Goal: Task Accomplishment & Management: Complete application form

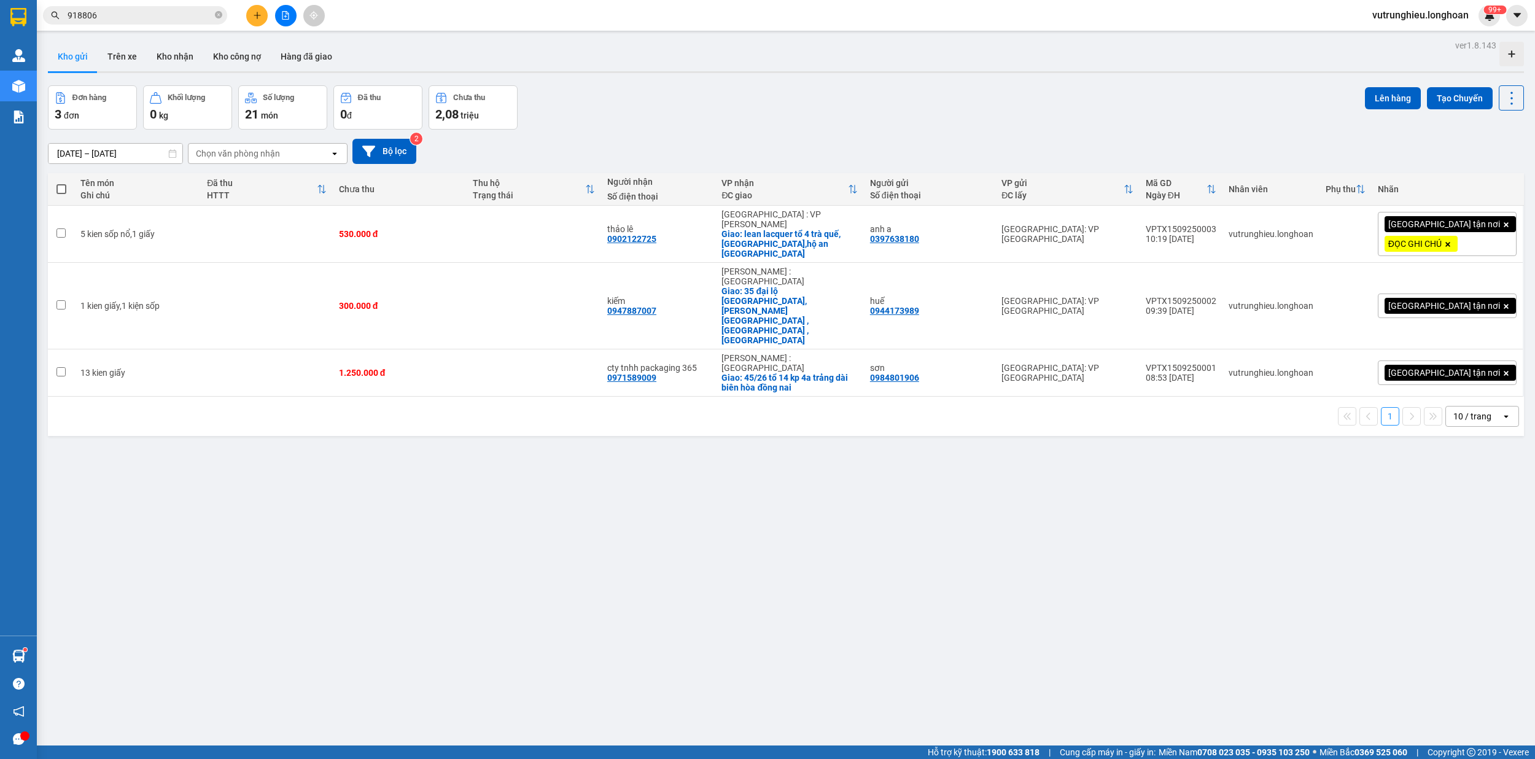
click at [248, 15] on button at bounding box center [256, 15] width 21 height 21
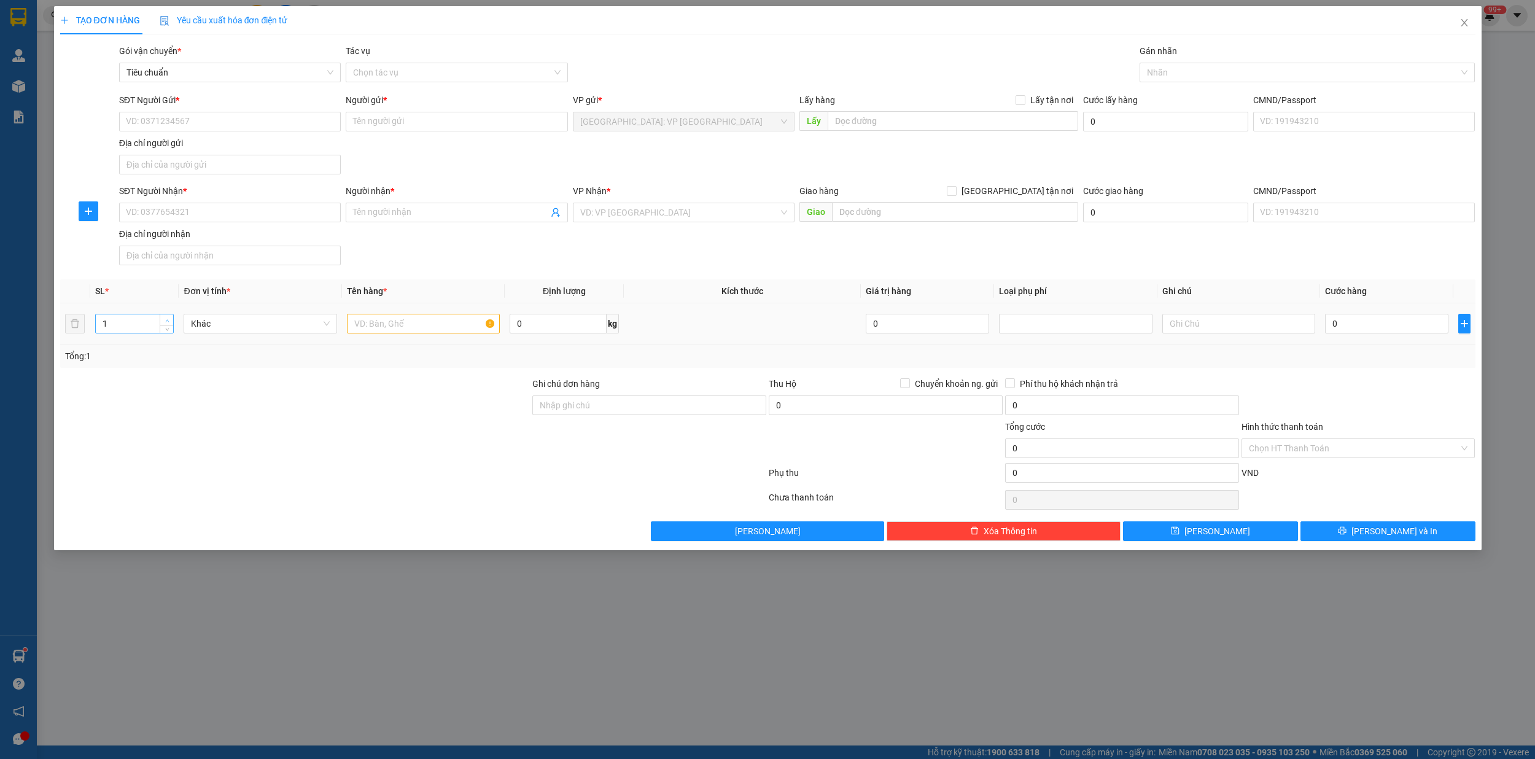
type input "2"
click at [167, 318] on span "up" at bounding box center [166, 320] width 7 height 7
click at [401, 331] on input "text" at bounding box center [423, 324] width 153 height 20
type input "2 kiện giấy"
click at [173, 124] on input "SĐT Người Gửi *" at bounding box center [230, 122] width 222 height 20
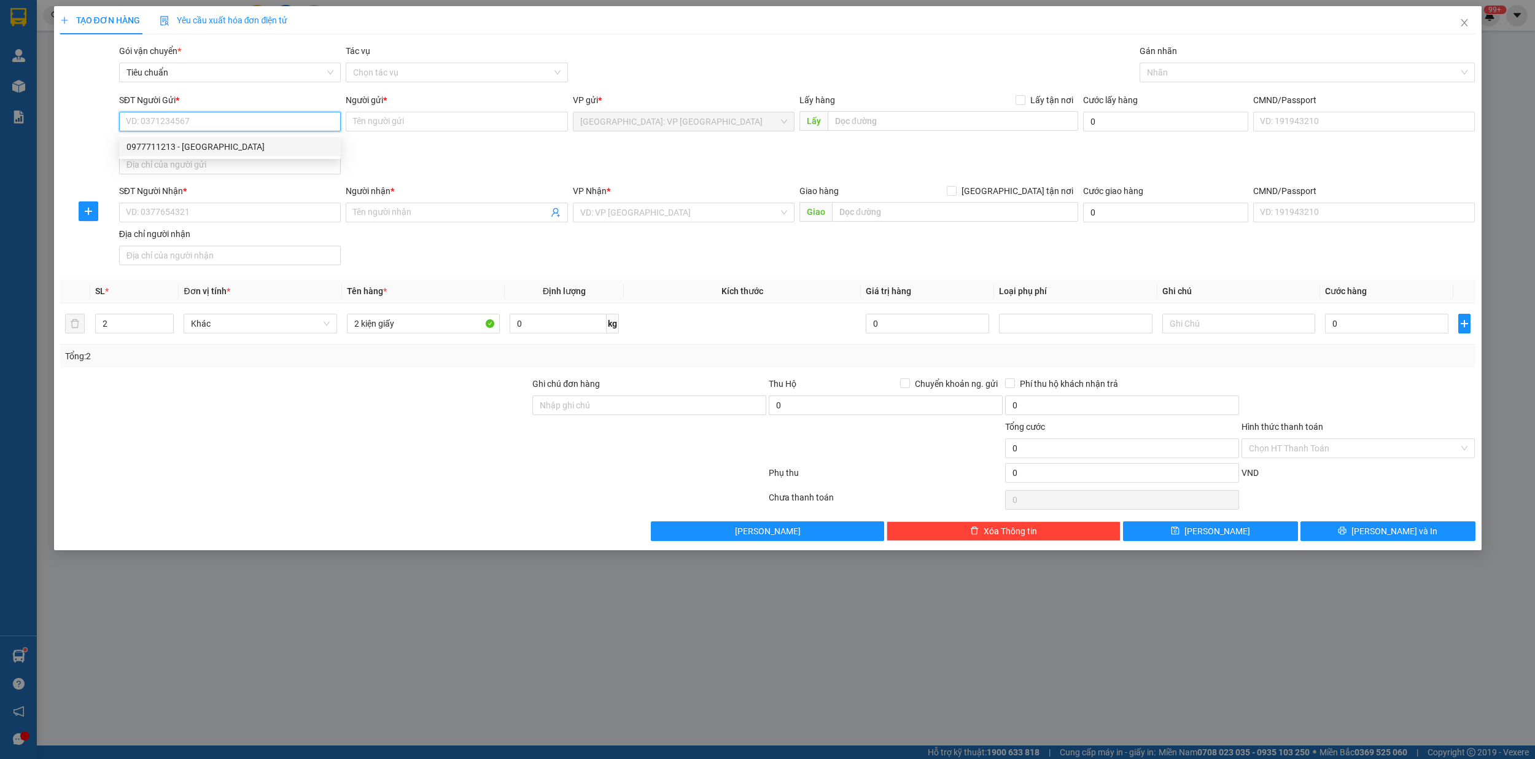
click at [212, 123] on input "SĐT Người Gửi *" at bounding box center [230, 122] width 222 height 20
type input "0988921368"
click at [209, 145] on div "0988921368 - Mr Lộc" at bounding box center [229, 147] width 207 height 14
type input "Mr Lộc"
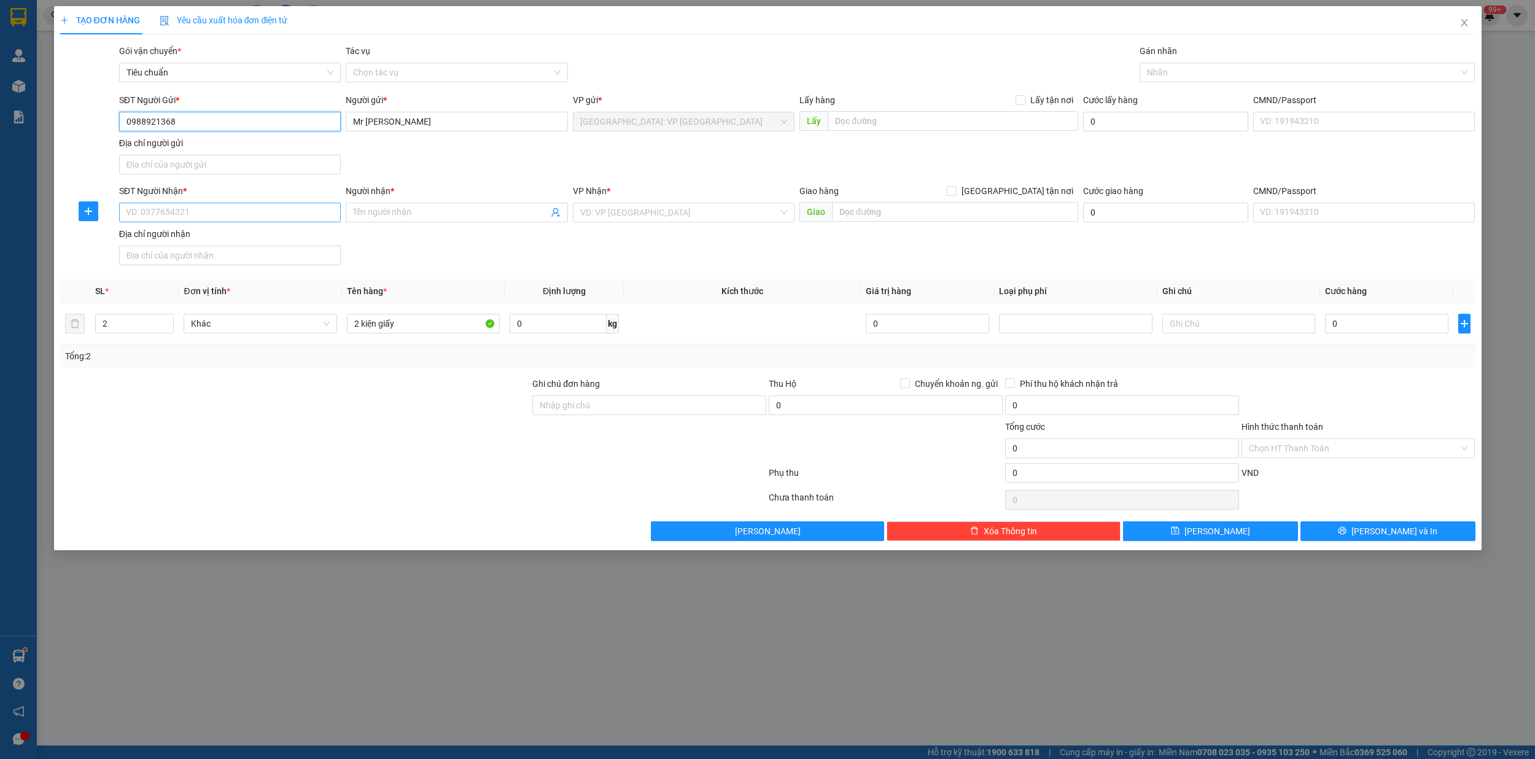
type input "0988921368"
click at [187, 217] on input "SĐT Người Nhận *" at bounding box center [230, 213] width 222 height 20
click at [194, 238] on div "0978793888 - a ân" at bounding box center [229, 239] width 207 height 14
type input "0978793888"
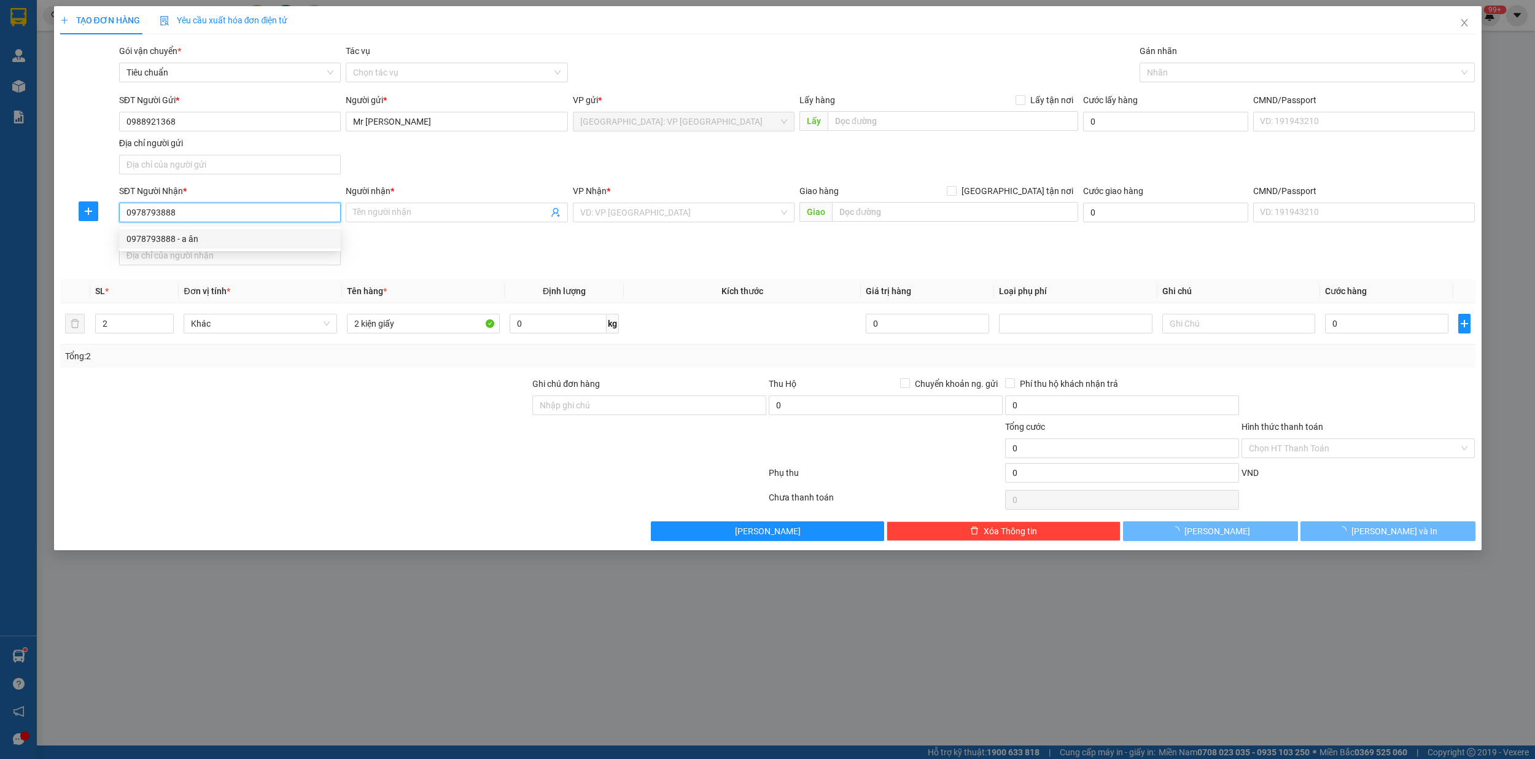
type input "a ân"
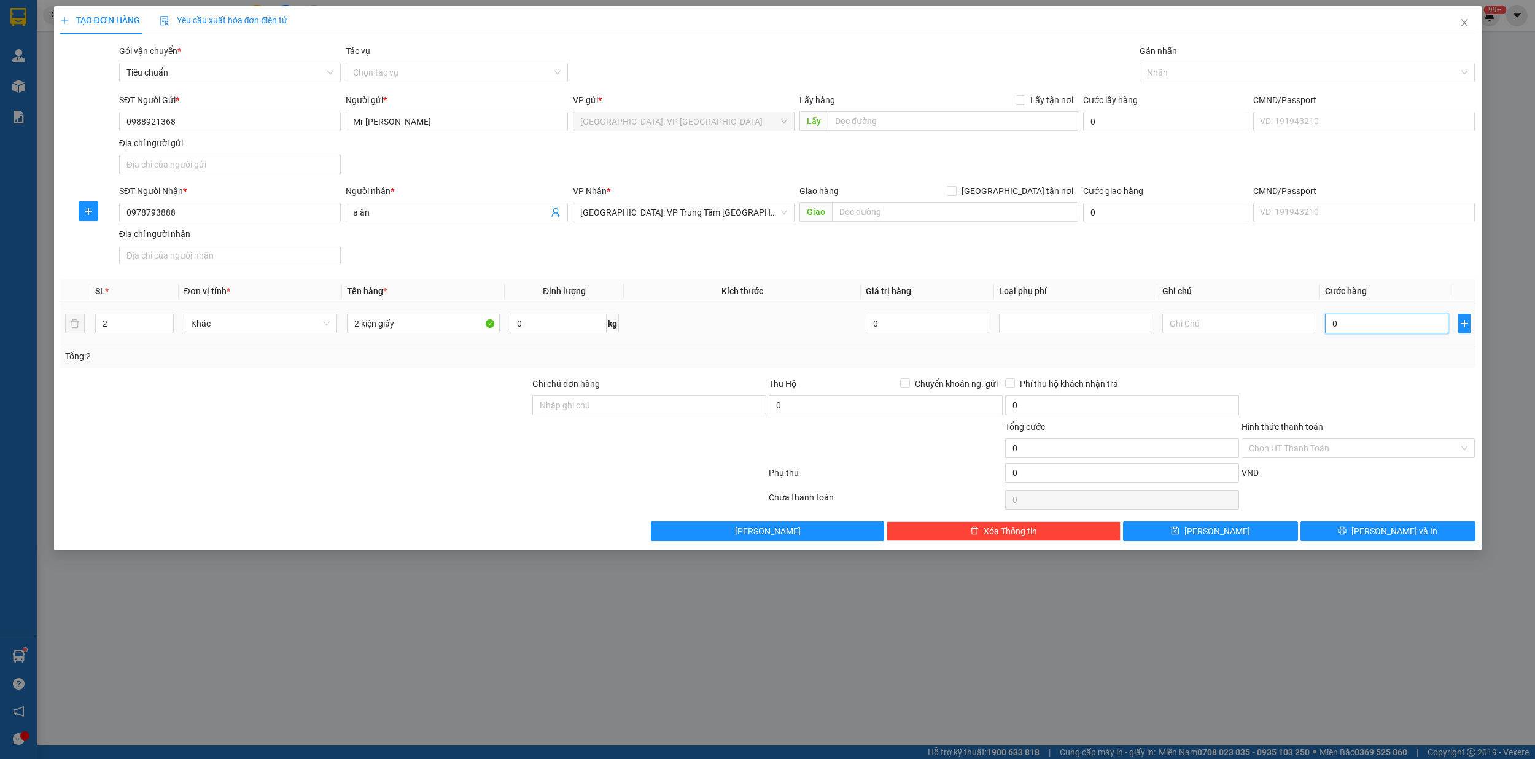
click at [1361, 322] on input "0" at bounding box center [1386, 324] width 123 height 20
type input "2"
type input "20"
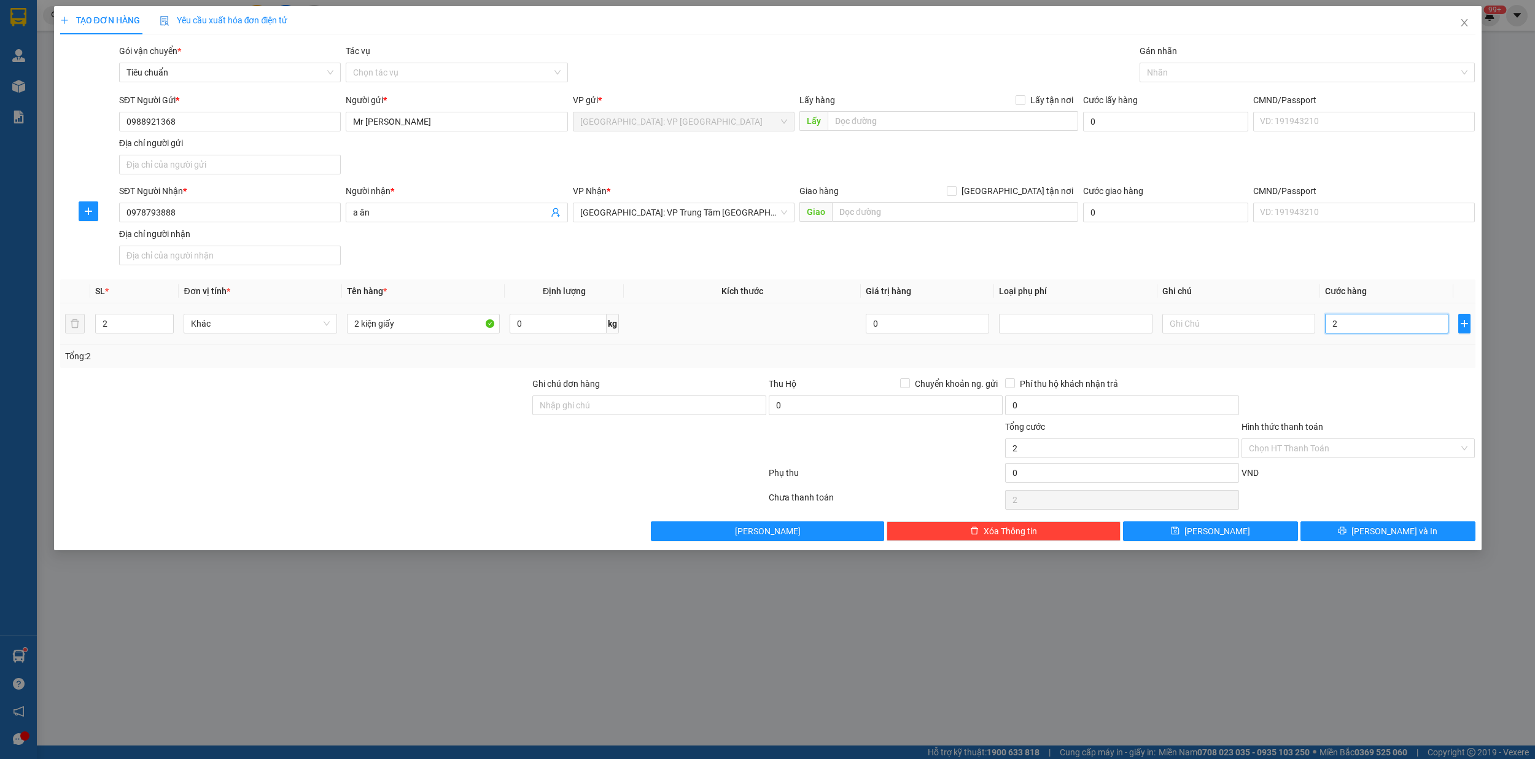
type input "20"
type input "200"
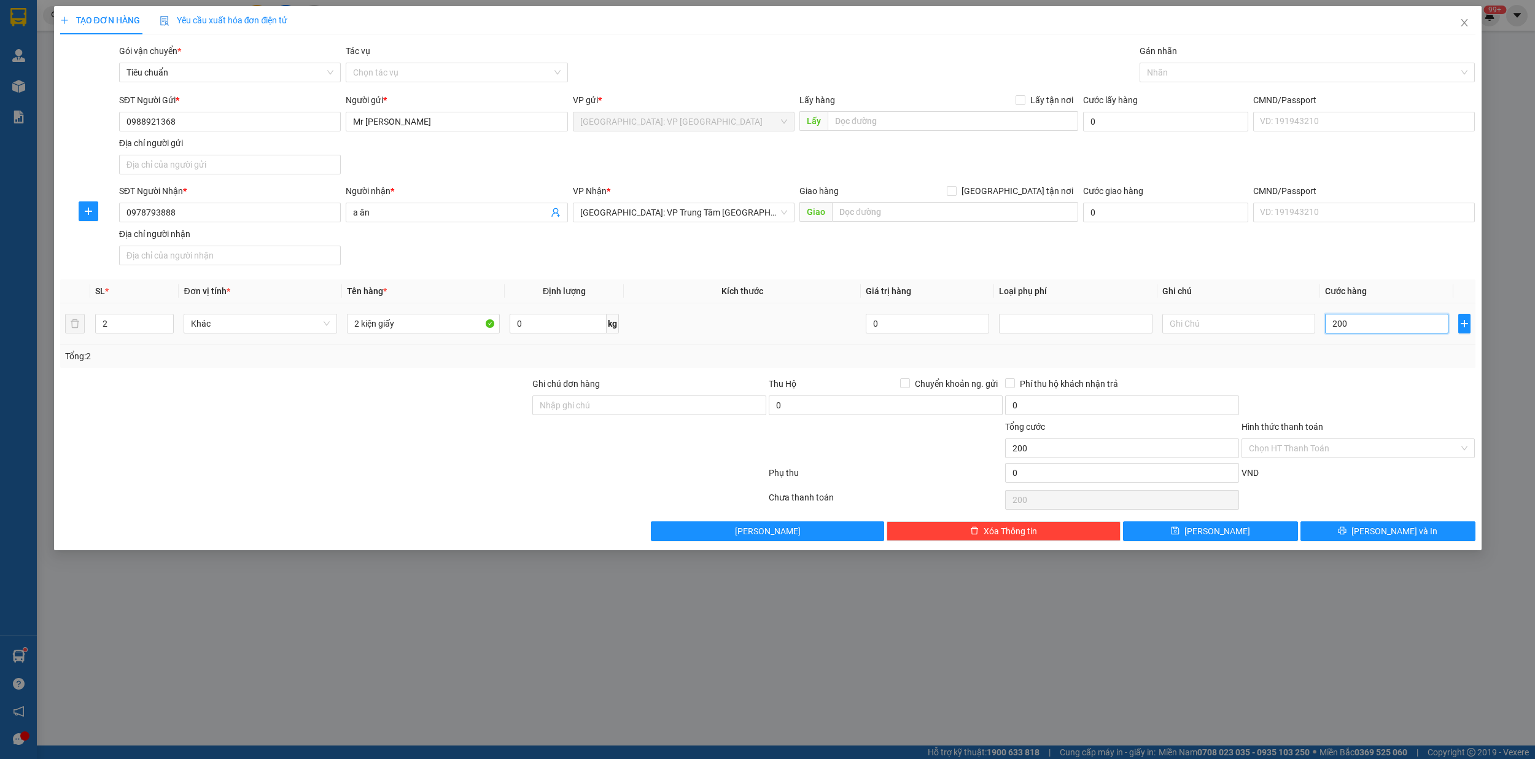
type input "2.000"
type input "20.000"
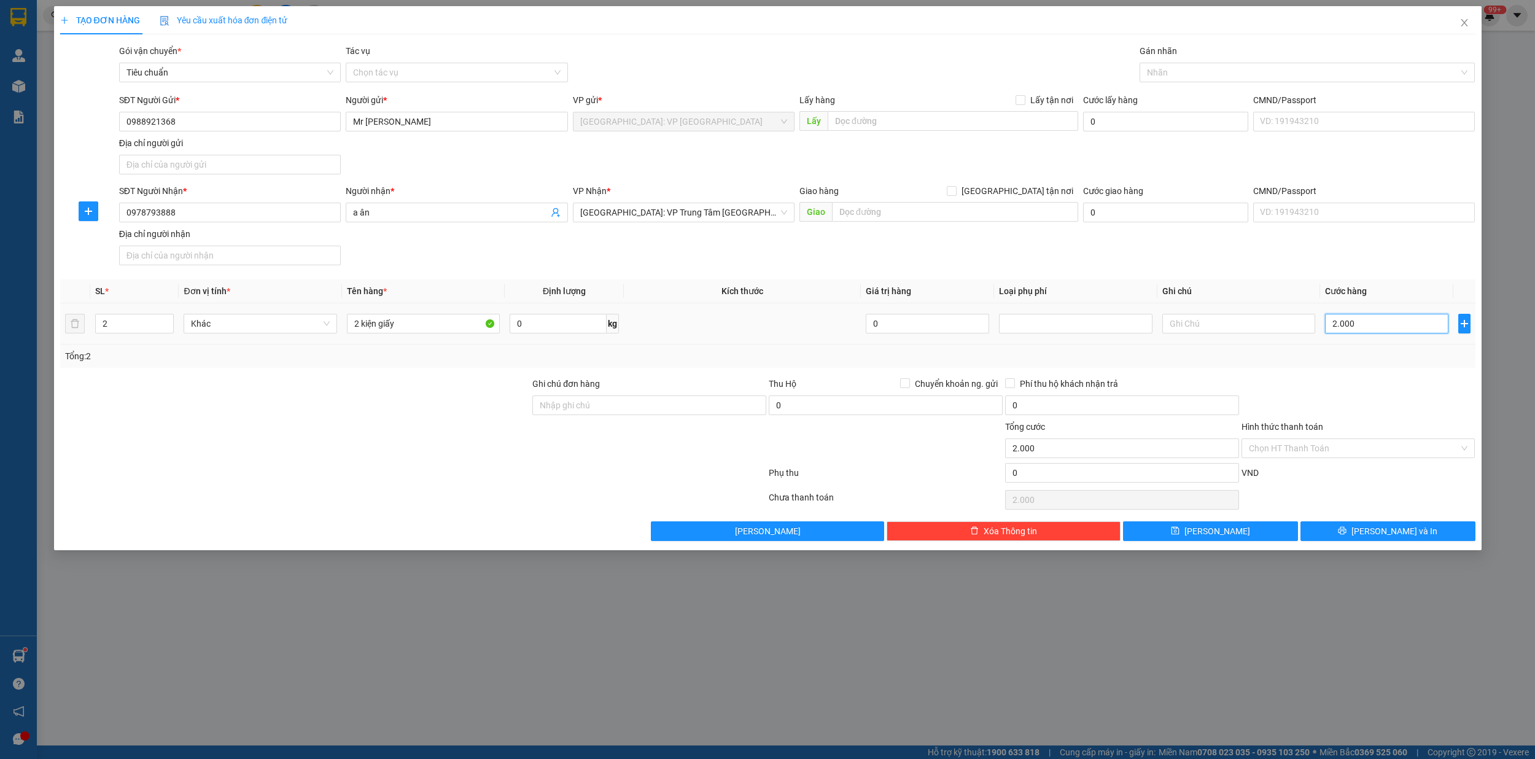
type input "20.000"
type input "200.000"
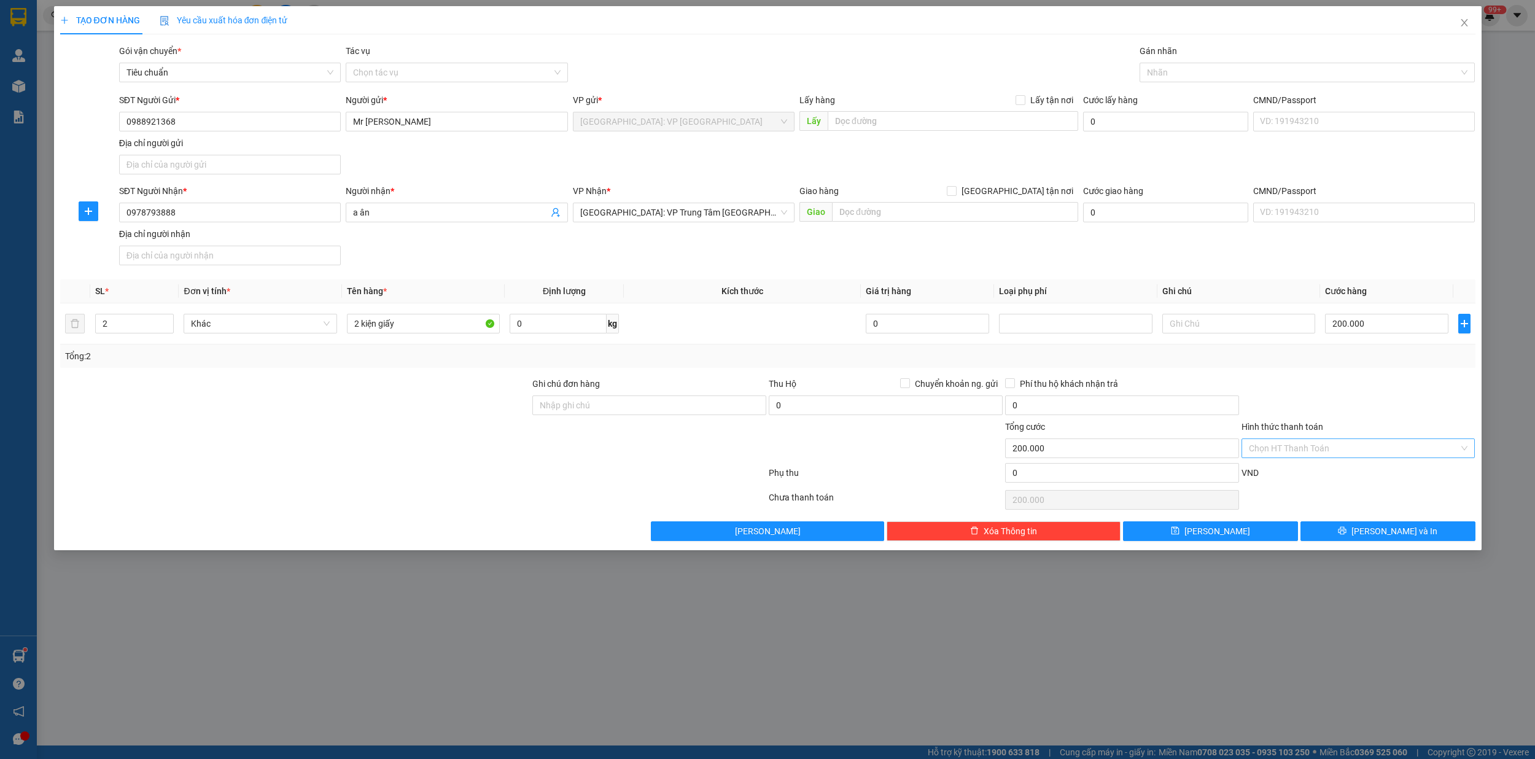
click at [1342, 457] on input "Hình thức thanh toán" at bounding box center [1354, 448] width 211 height 18
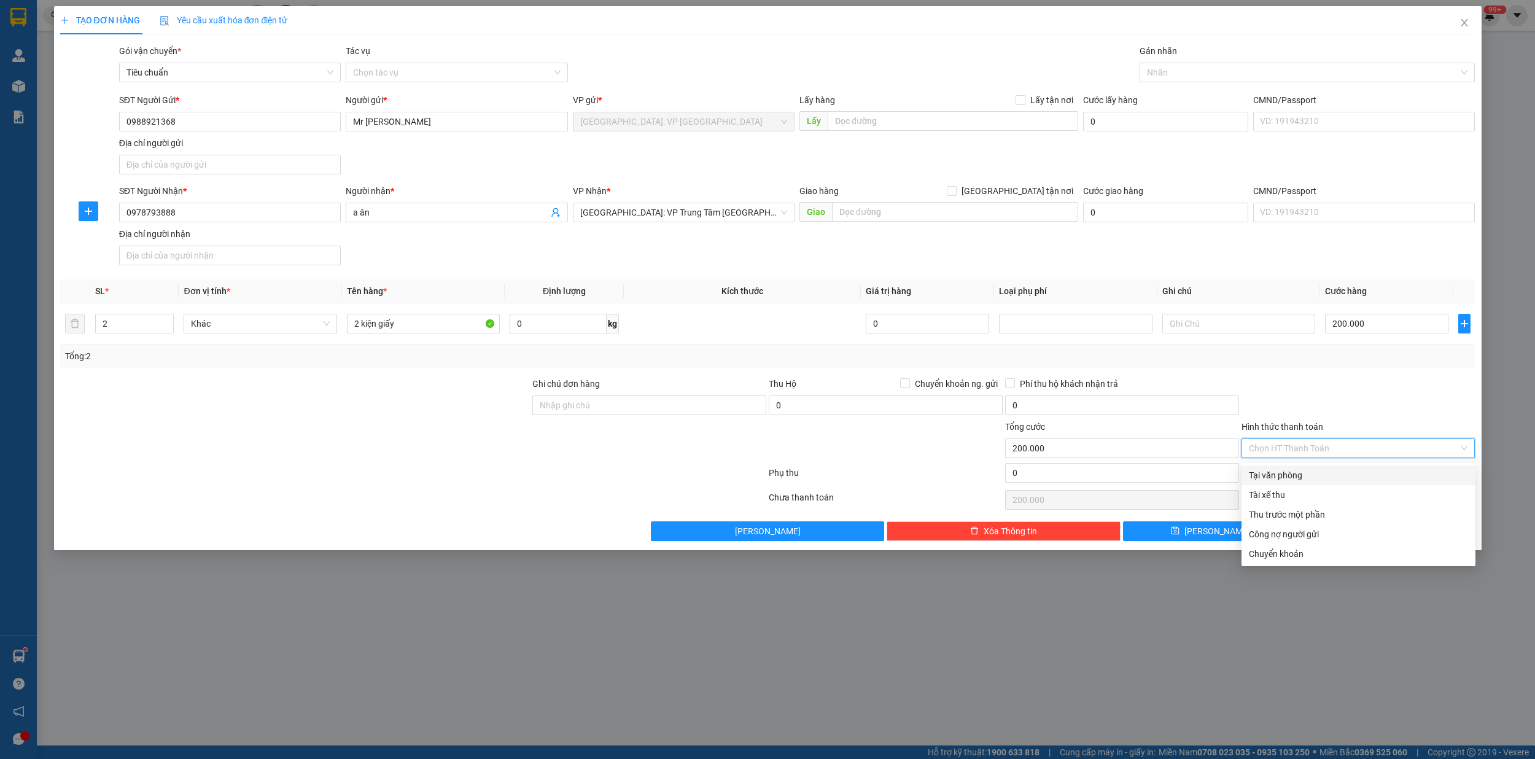
click at [1293, 475] on div "Tại văn phòng" at bounding box center [1358, 475] width 219 height 14
type input "0"
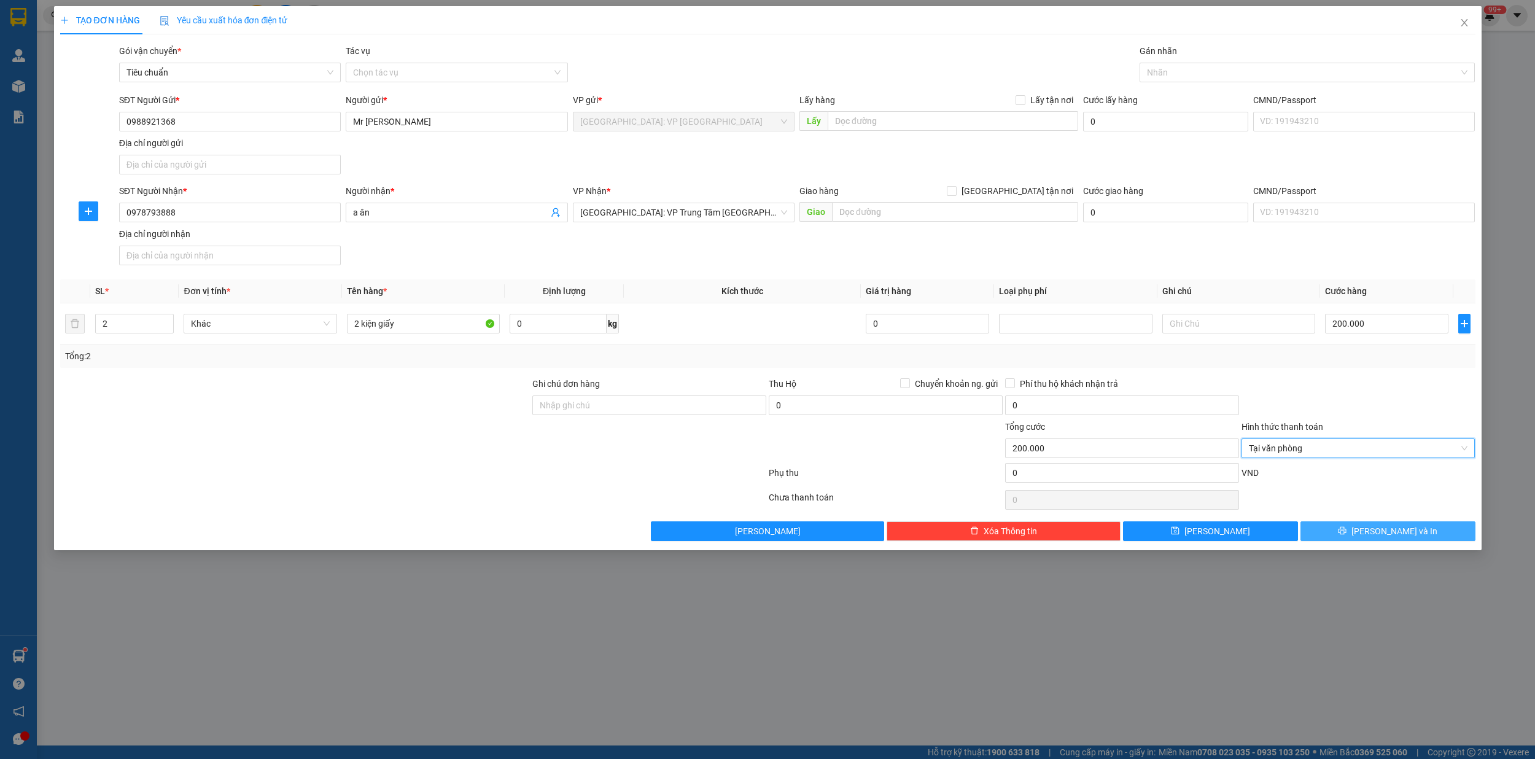
click at [1416, 541] on button "[PERSON_NAME] và In" at bounding box center [1387, 531] width 175 height 20
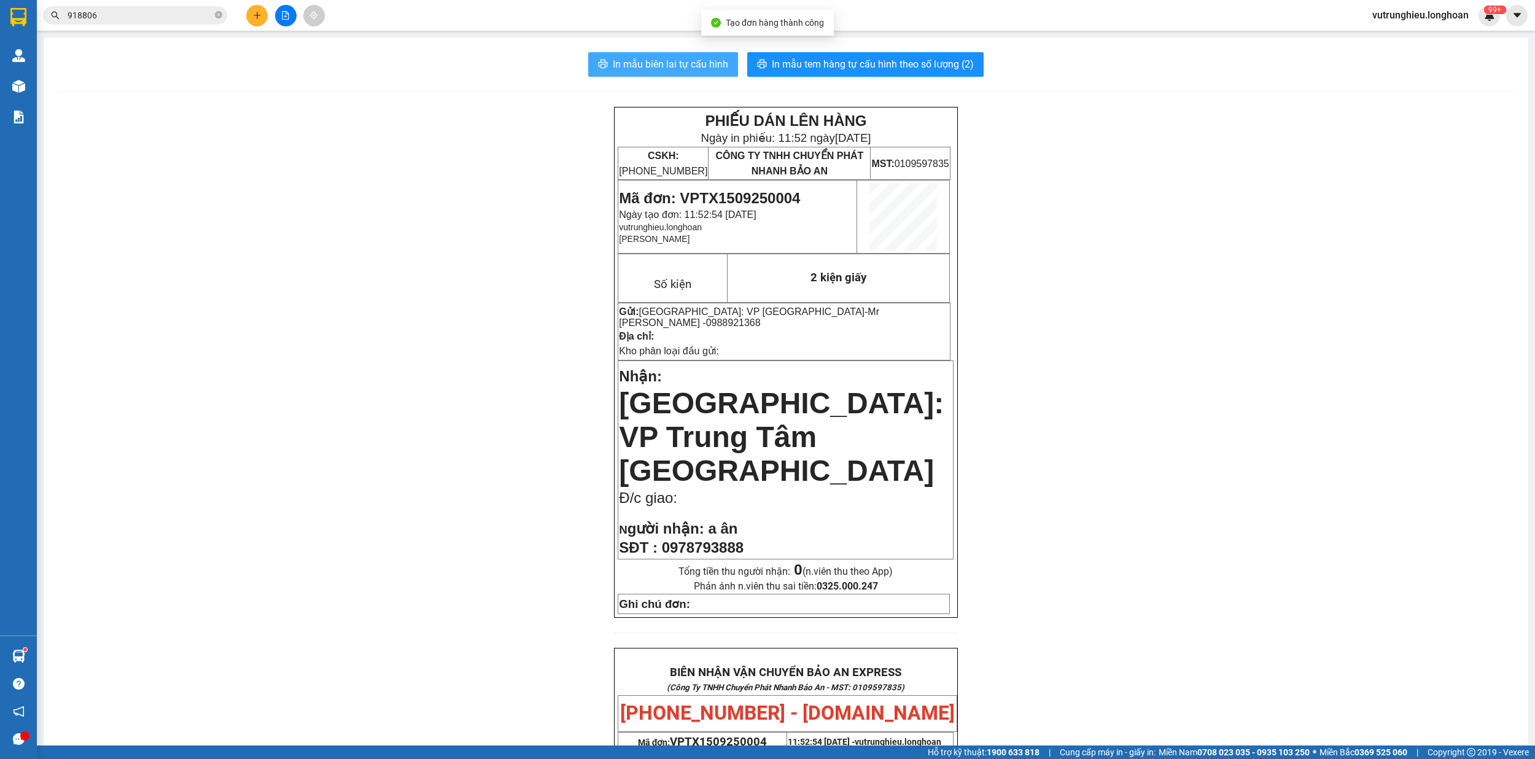
click at [675, 64] on span "In mẫu biên lai tự cấu hình" at bounding box center [670, 63] width 115 height 15
click at [912, 72] on span "In mẫu tem hàng tự cấu hình theo số lượng (2)" at bounding box center [873, 63] width 202 height 15
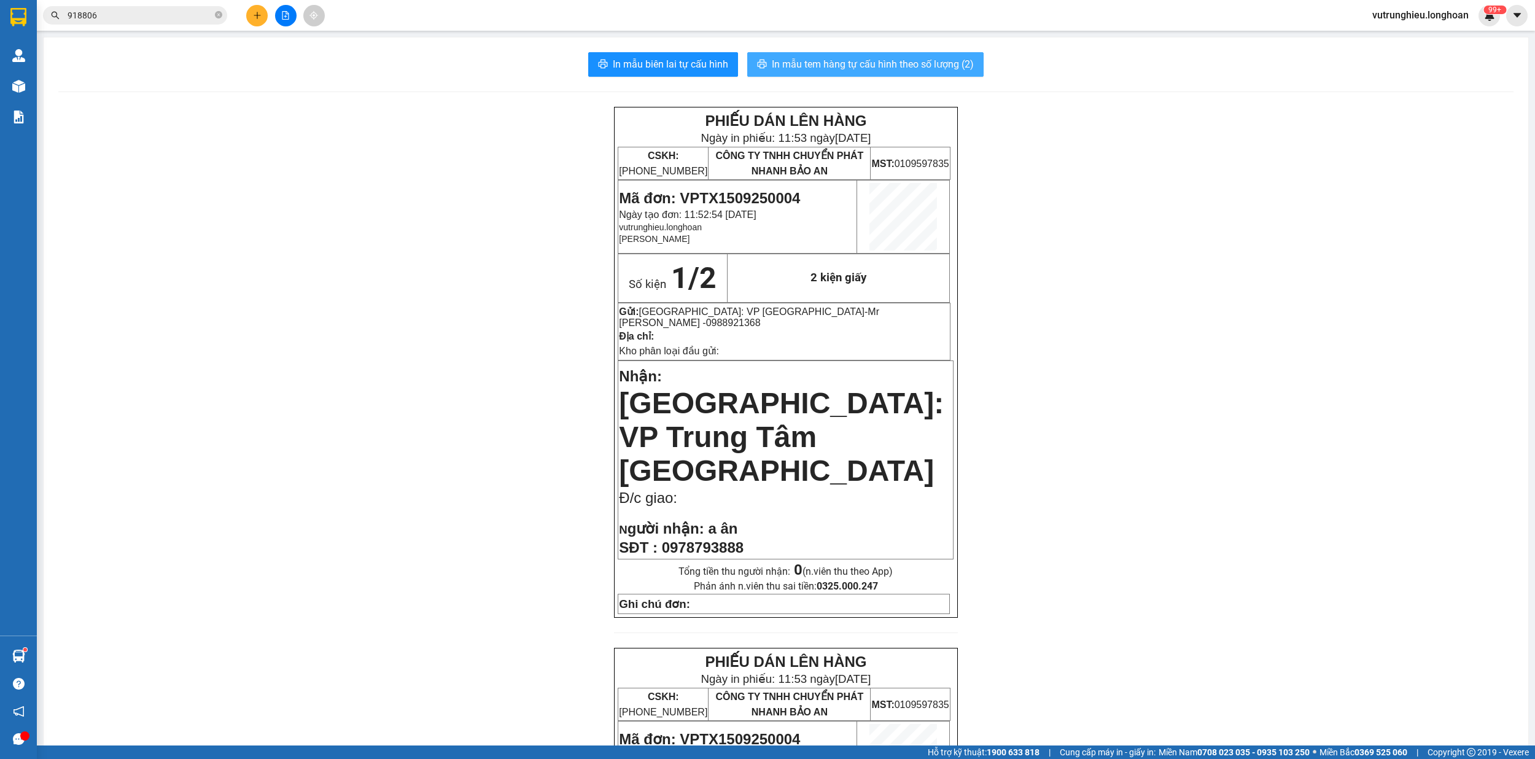
click at [912, 72] on span "In mẫu tem hàng tự cấu hình theo số lượng (2)" at bounding box center [873, 63] width 202 height 15
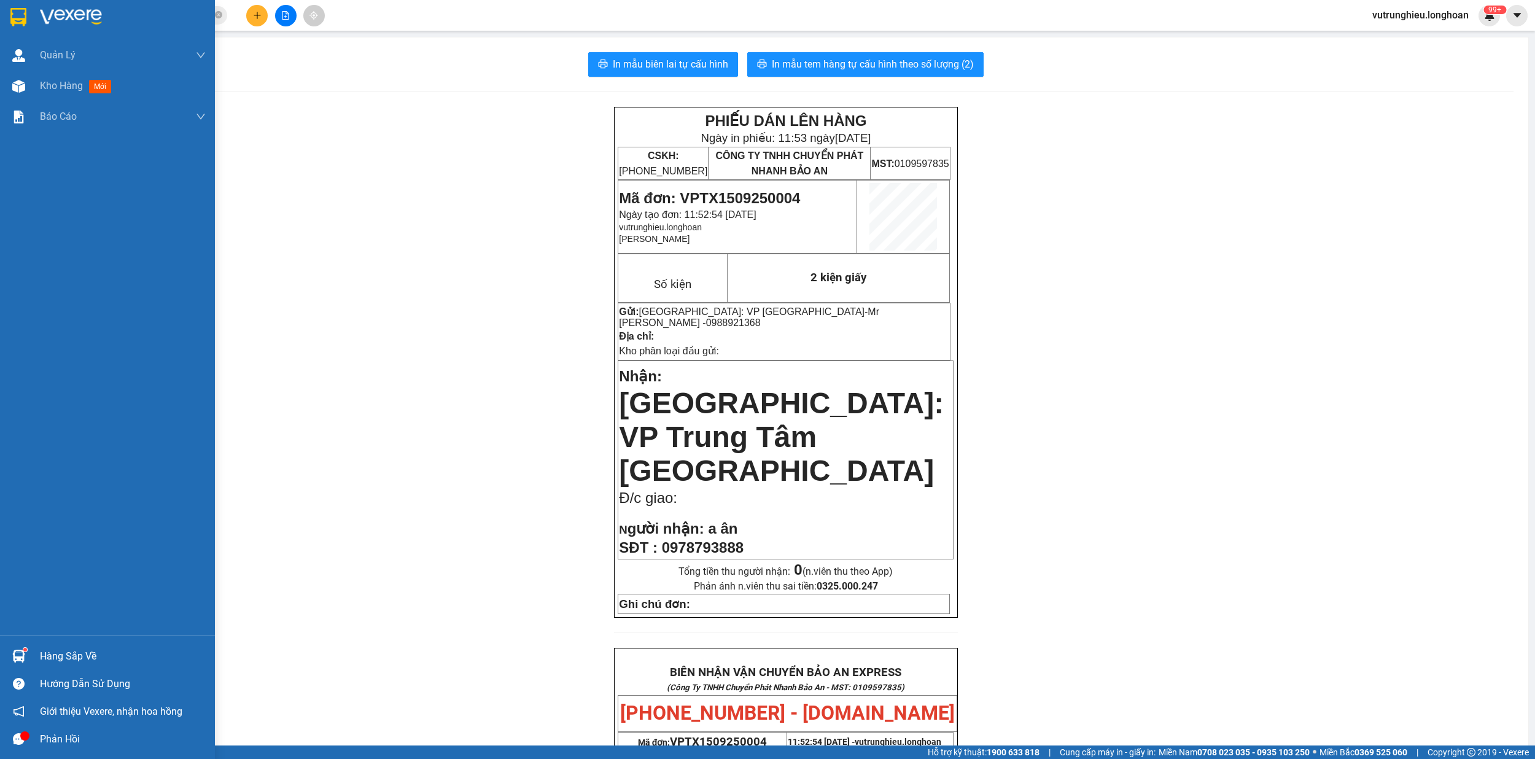
click at [18, 12] on img at bounding box center [18, 17] width 16 height 18
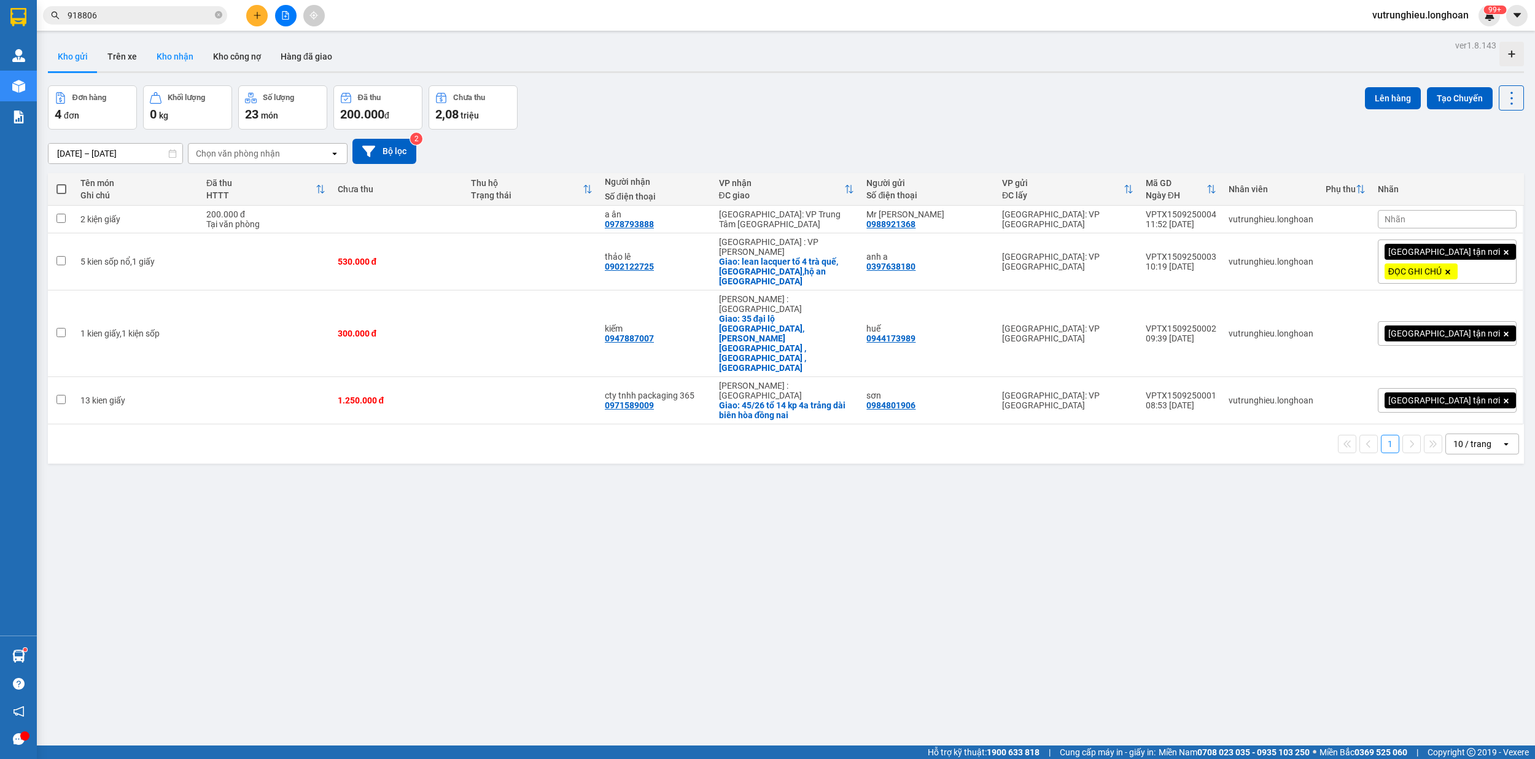
click at [165, 57] on button "Kho nhận" at bounding box center [175, 56] width 56 height 29
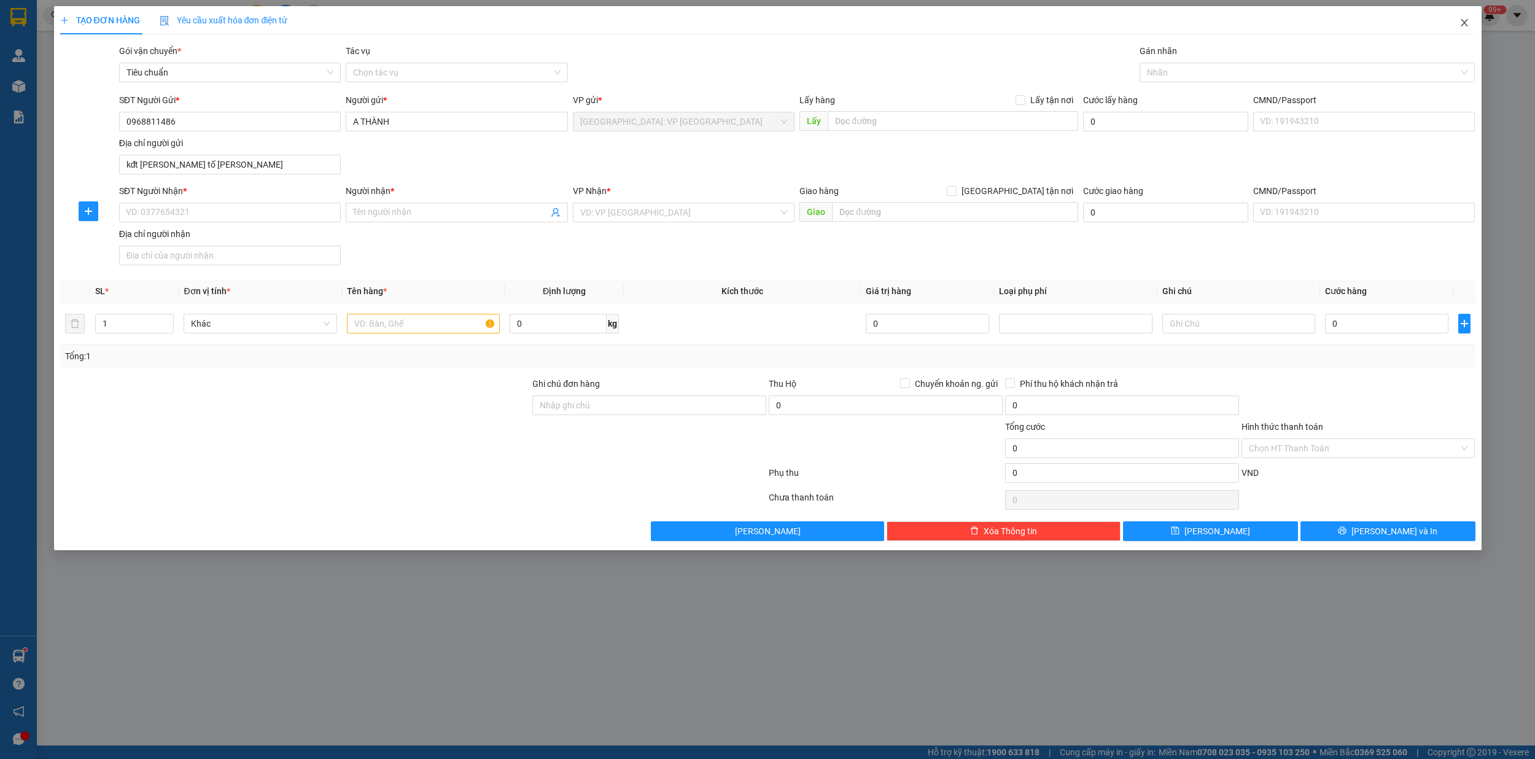
click at [1462, 20] on icon "close" at bounding box center [1464, 23] width 10 height 10
